Goal: Task Accomplishment & Management: Manage account settings

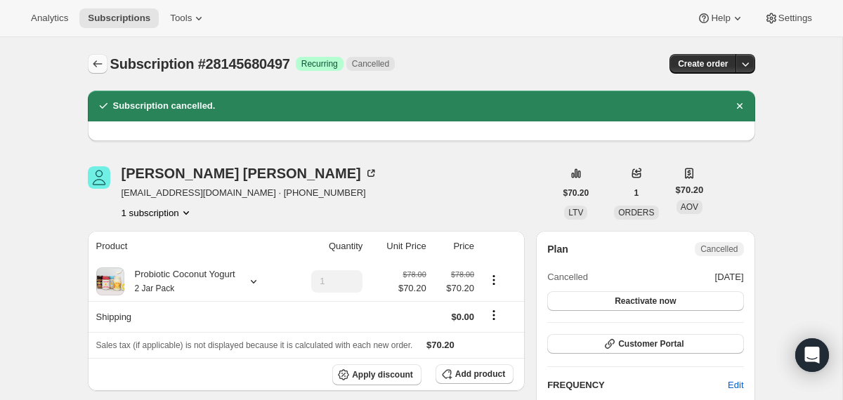
click at [91, 66] on icon "Subscriptions" at bounding box center [98, 64] width 14 height 14
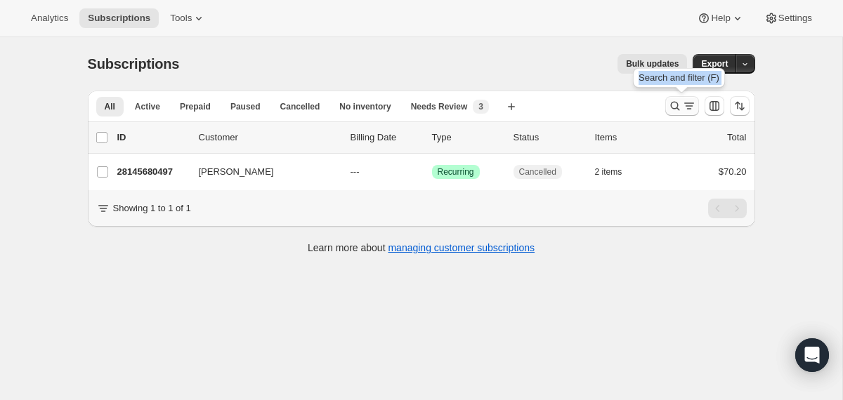
click at [666, 110] on button "Search and filter results" at bounding box center [682, 106] width 34 height 20
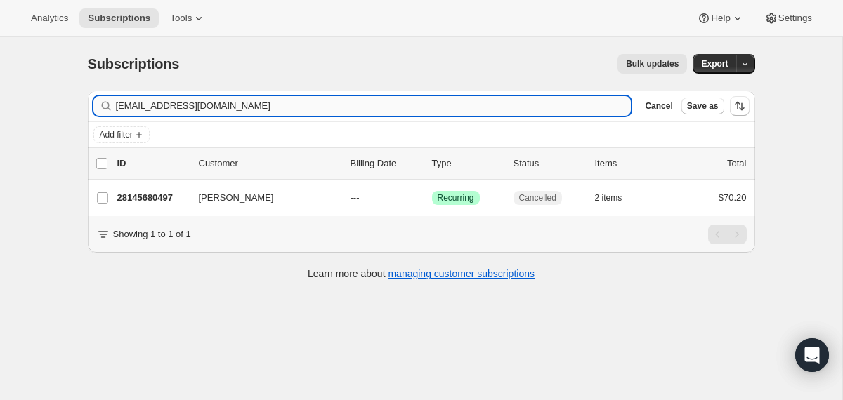
click at [494, 106] on input "[EMAIL_ADDRESS][DOMAIN_NAME]" at bounding box center [374, 106] width 516 height 20
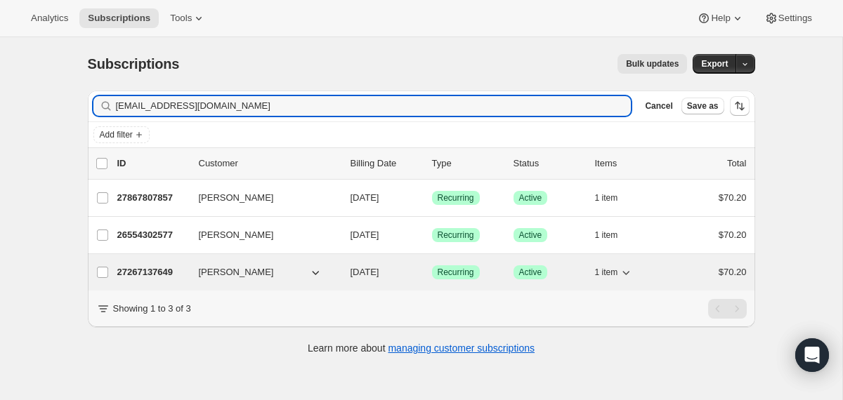
type input "[EMAIL_ADDRESS][DOMAIN_NAME]"
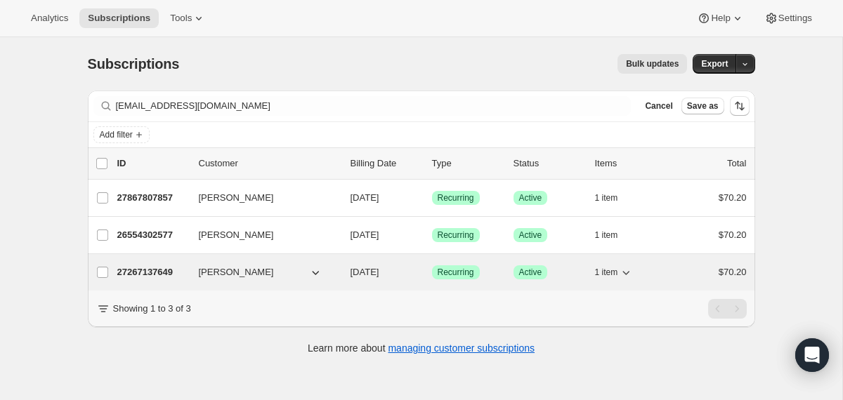
click at [345, 264] on div "27267137649 [PERSON_NAME] [DATE] Success Recurring Success Active 1 item $70.20" at bounding box center [431, 273] width 629 height 20
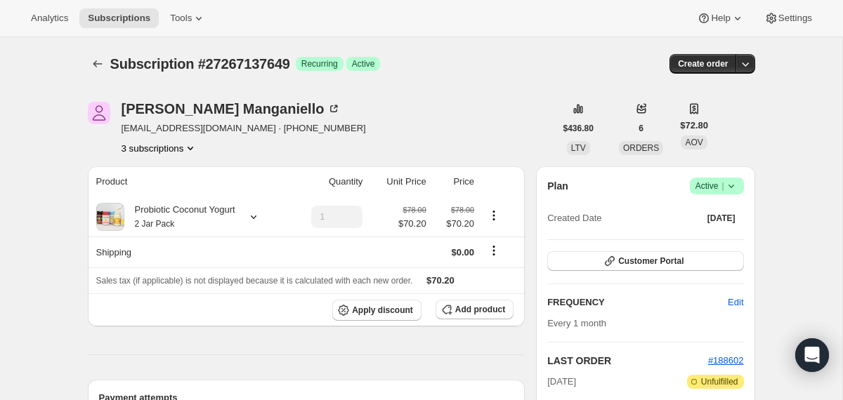
click at [737, 184] on icon at bounding box center [731, 186] width 14 height 14
click at [720, 242] on span "Cancel subscription" at bounding box center [710, 237] width 79 height 11
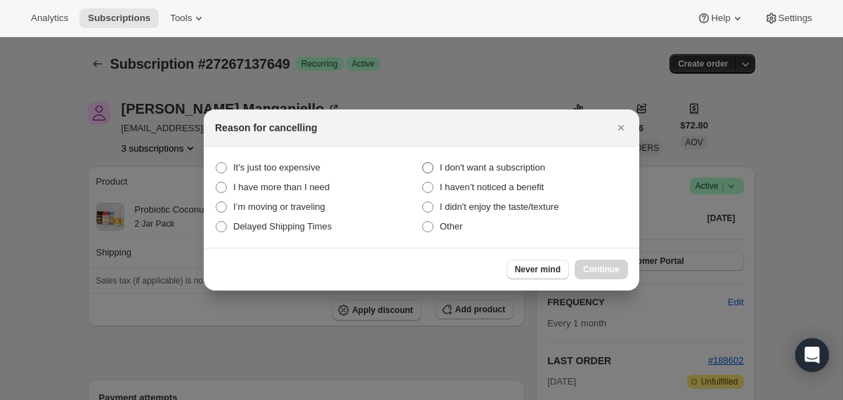
click at [545, 165] on span "I don't want a subscription" at bounding box center [492, 167] width 105 height 11
click at [423, 163] on subscription "I don't want a subscription" at bounding box center [422, 162] width 1 height 1
radio subscription "true"
click at [591, 266] on span "Continue" at bounding box center [601, 269] width 37 height 11
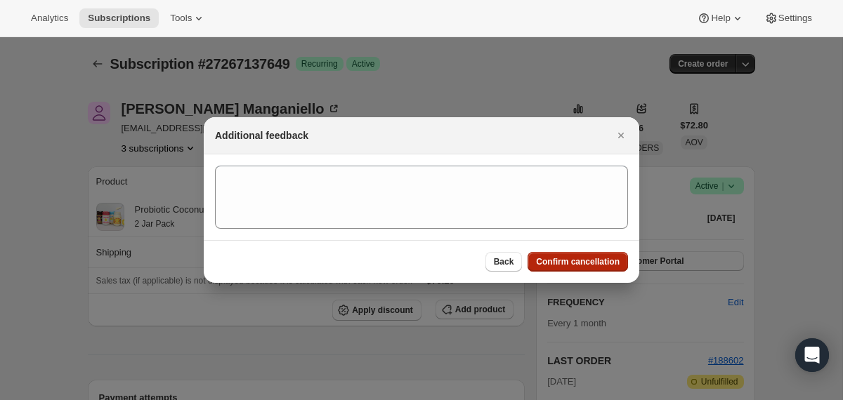
click at [591, 266] on span "Confirm cancellation" at bounding box center [578, 261] width 84 height 11
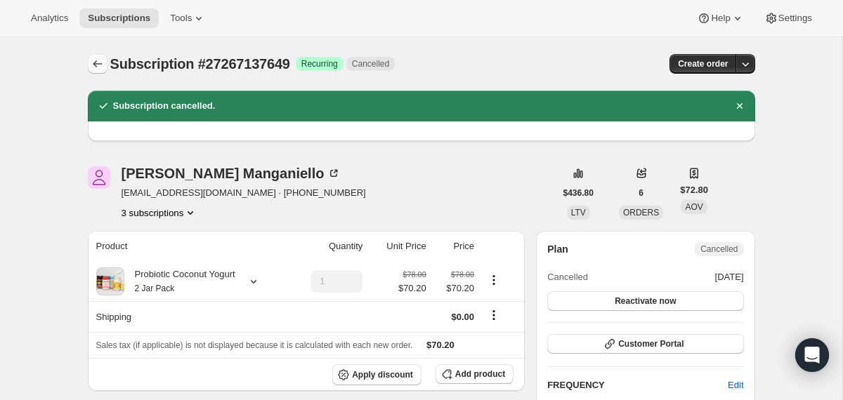
click at [99, 72] on button "Subscriptions" at bounding box center [98, 64] width 20 height 20
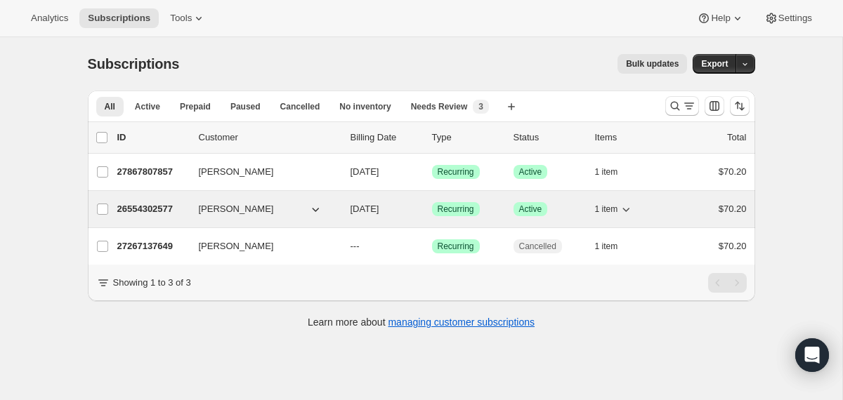
click at [336, 214] on div "[PERSON_NAME]" at bounding box center [269, 209] width 140 height 14
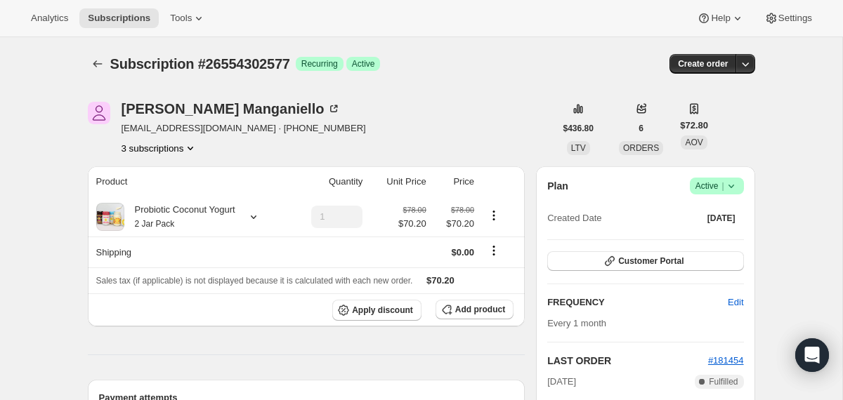
click at [734, 187] on icon at bounding box center [731, 186] width 14 height 14
click at [704, 234] on span "Cancel subscription" at bounding box center [710, 237] width 79 height 11
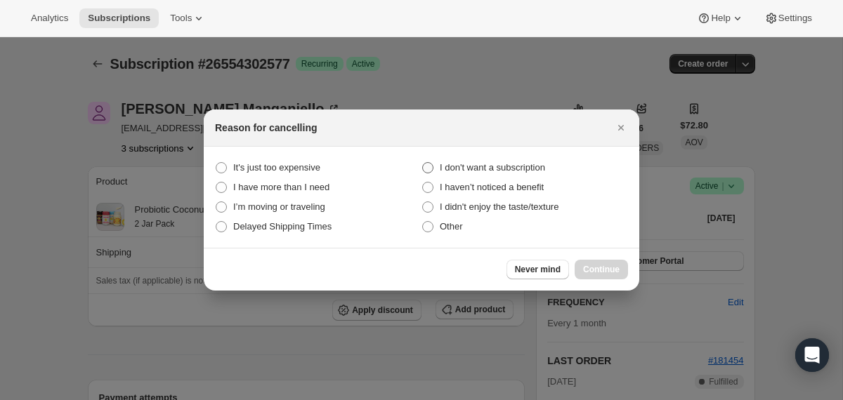
click at [508, 167] on span "I don't want a subscription" at bounding box center [492, 167] width 105 height 11
click at [423, 163] on subscription "I don't want a subscription" at bounding box center [422, 162] width 1 height 1
radio subscription "true"
click at [601, 268] on span "Continue" at bounding box center [601, 269] width 37 height 11
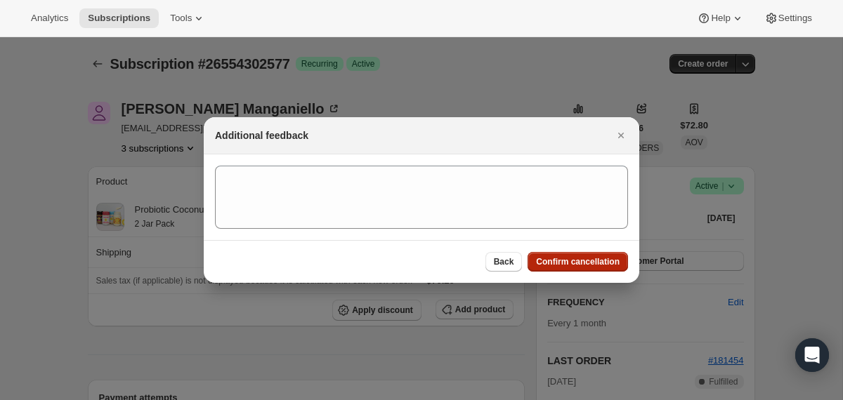
click at [590, 259] on span "Confirm cancellation" at bounding box center [578, 261] width 84 height 11
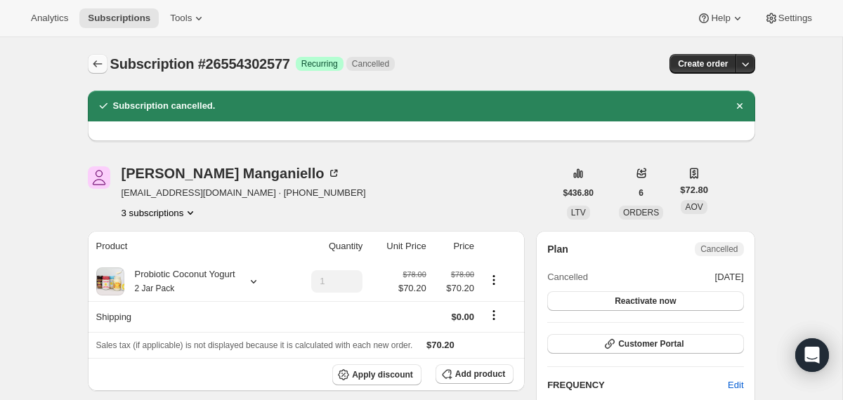
click at [92, 69] on icon "Subscriptions" at bounding box center [98, 64] width 14 height 14
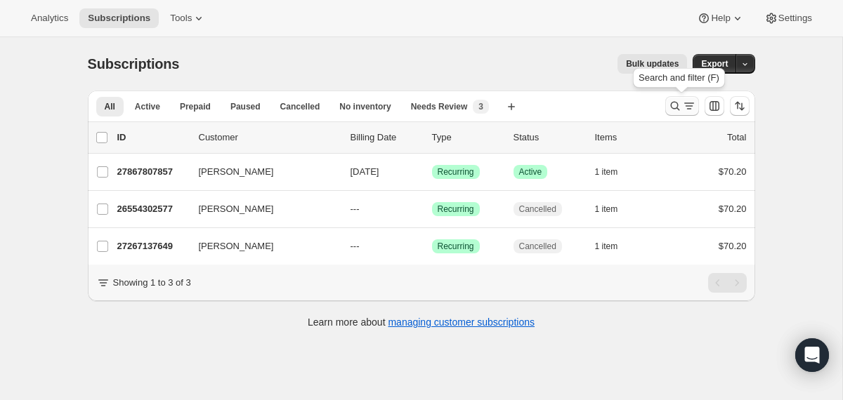
click at [676, 108] on icon "Search and filter results" at bounding box center [675, 106] width 14 height 14
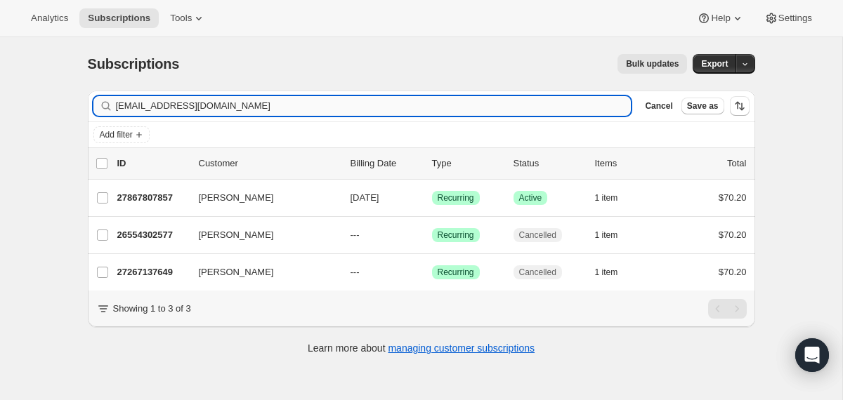
click at [394, 101] on input "[EMAIL_ADDRESS][DOMAIN_NAME]" at bounding box center [374, 106] width 516 height 20
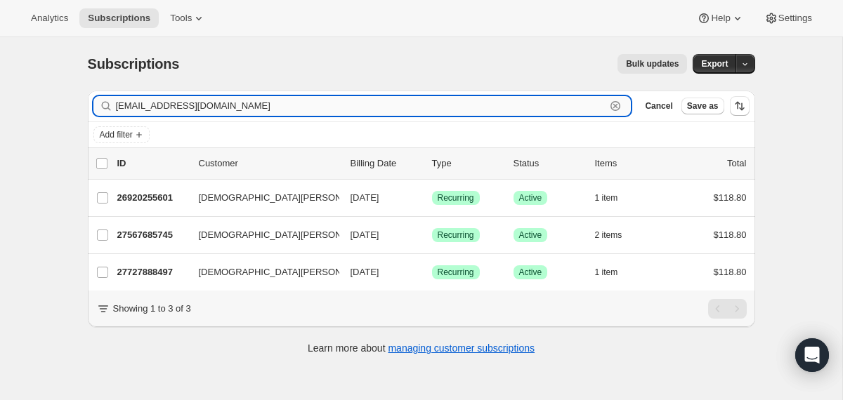
click at [546, 100] on input "[EMAIL_ADDRESS][DOMAIN_NAME]" at bounding box center [361, 106] width 490 height 20
paste input "markyr405"
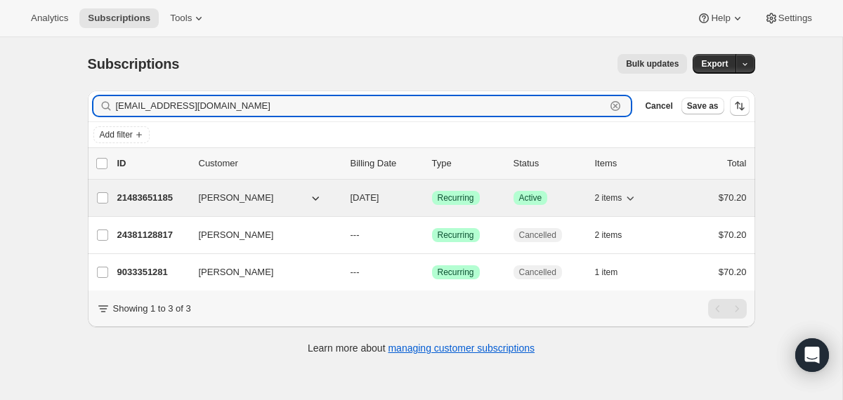
type input "[EMAIL_ADDRESS][DOMAIN_NAME]"
click at [348, 197] on div "21483651185 [PERSON_NAME] [DATE] Success Recurring Success Active 2 items $70.20" at bounding box center [431, 198] width 629 height 20
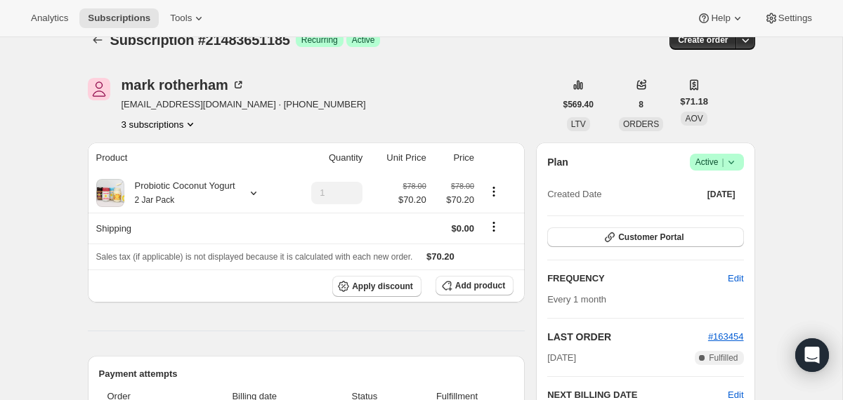
scroll to position [23, 0]
click at [245, 193] on div "Probiotic Coconut Yogurt 2 Jar Pack" at bounding box center [190, 194] width 188 height 28
click at [261, 192] on icon at bounding box center [254, 194] width 14 height 14
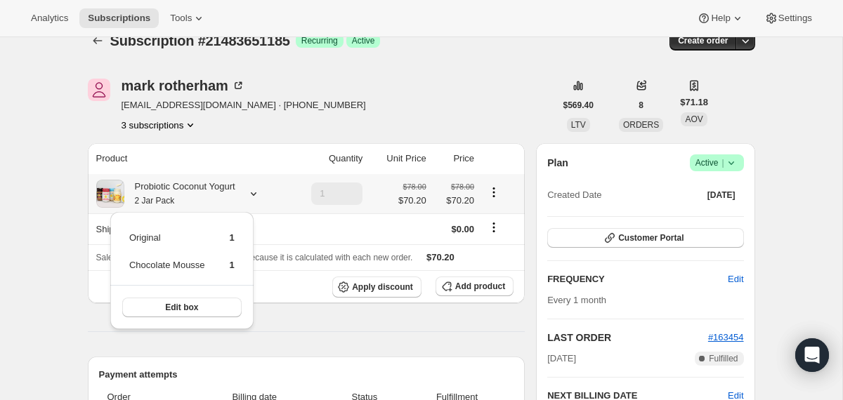
click at [261, 192] on icon at bounding box center [254, 194] width 14 height 14
